Goal: Check status: Check status

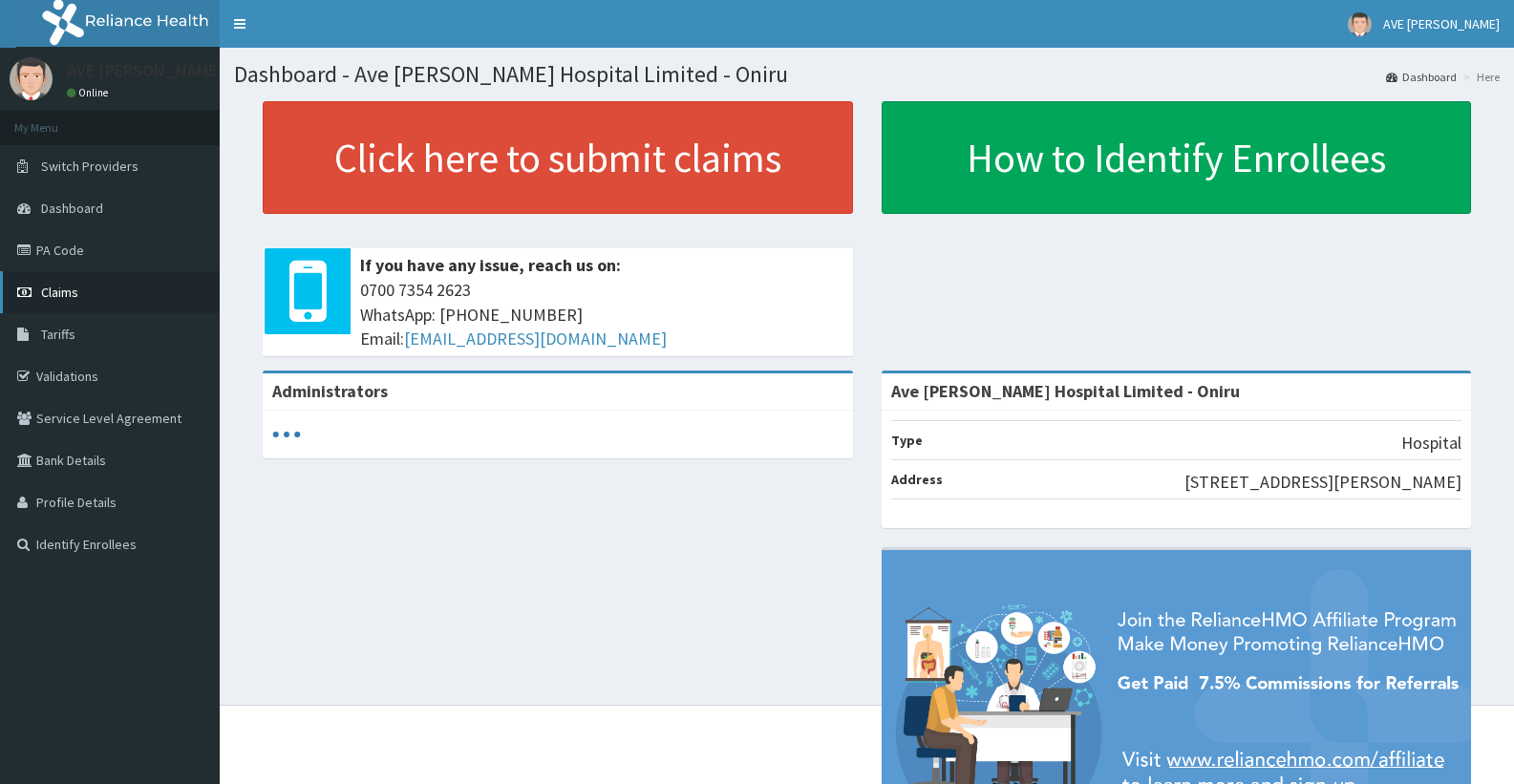
click at [74, 292] on span "Claims" at bounding box center [60, 292] width 37 height 18
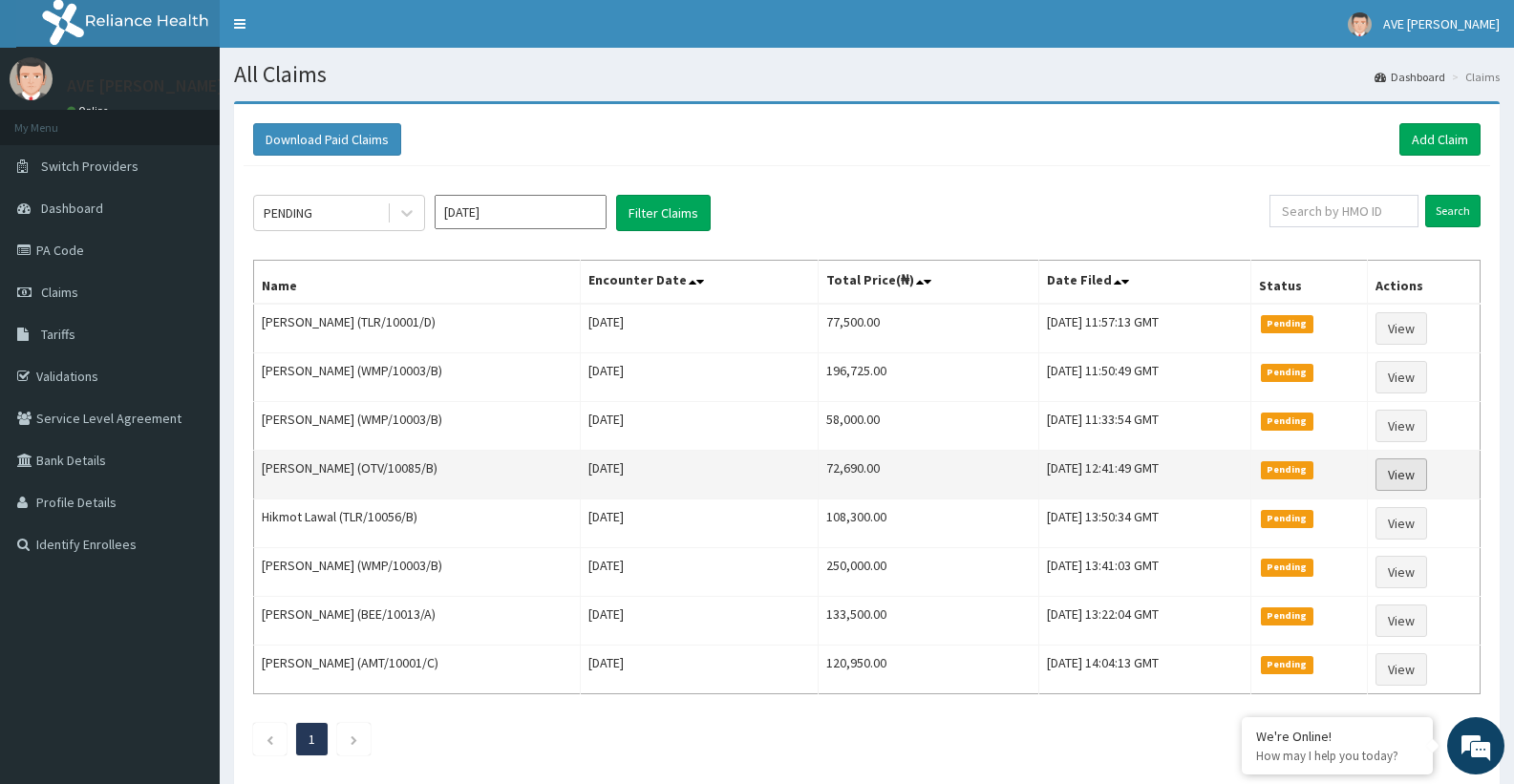
click at [1403, 476] on link "View" at bounding box center [1402, 474] width 52 height 32
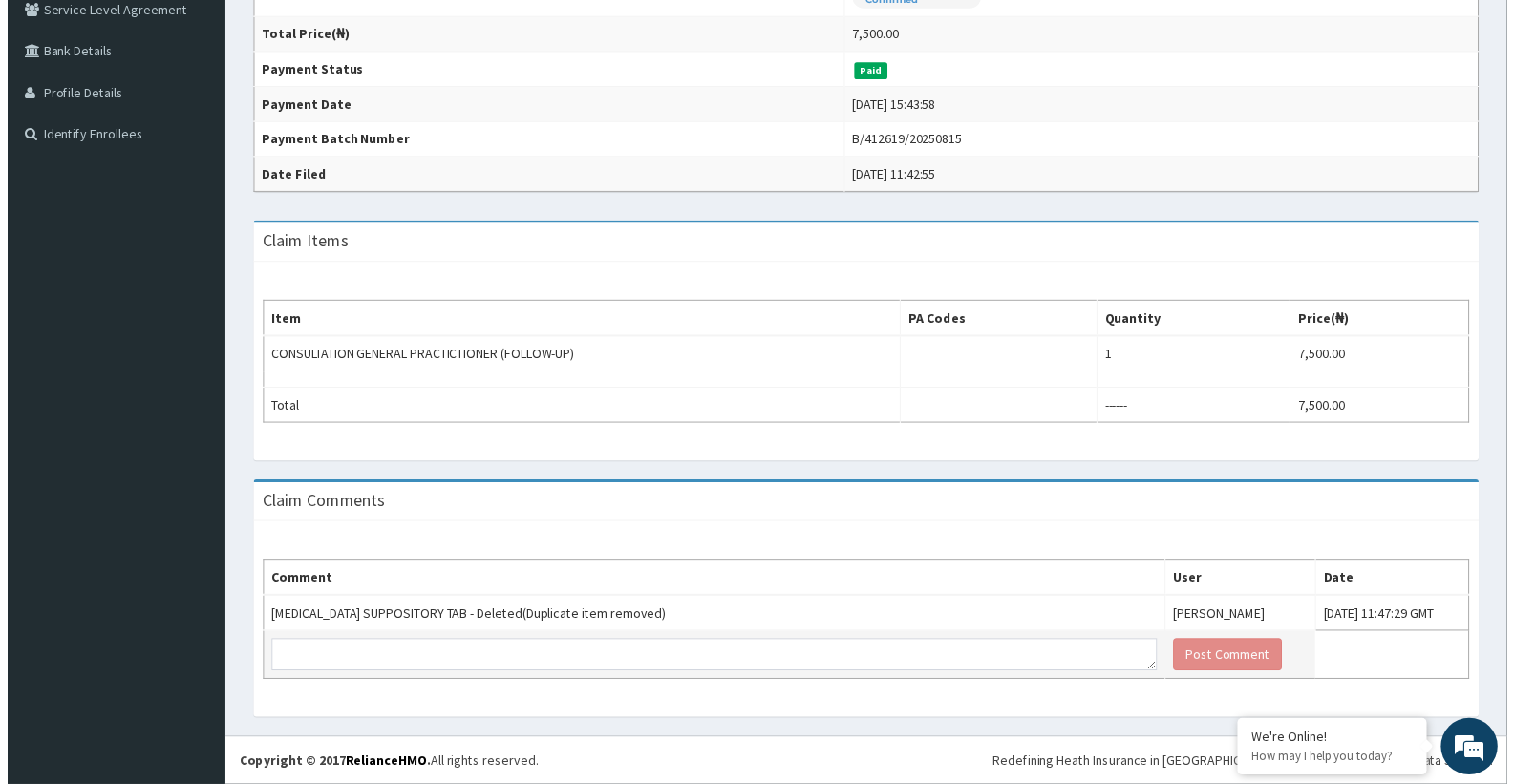
scroll to position [416, 0]
